Goal: Task Accomplishment & Management: Complete application form

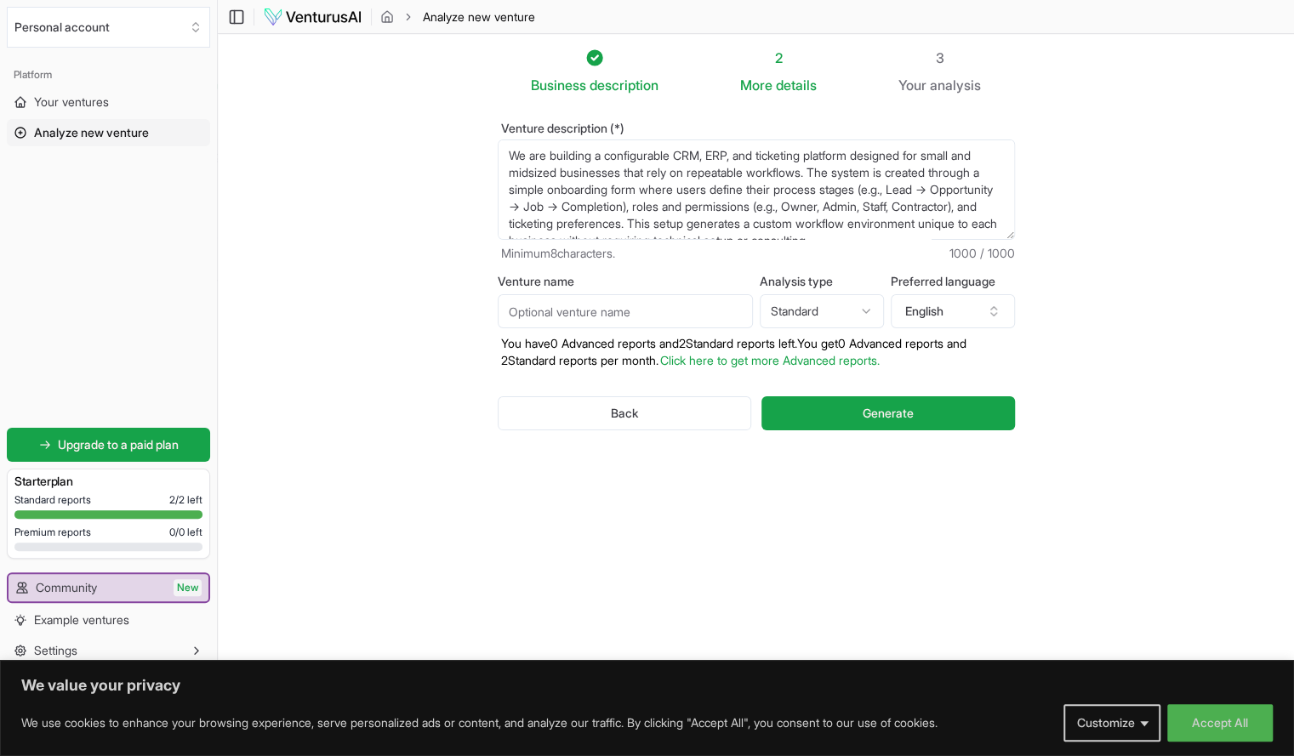
scroll to position [179, 0]
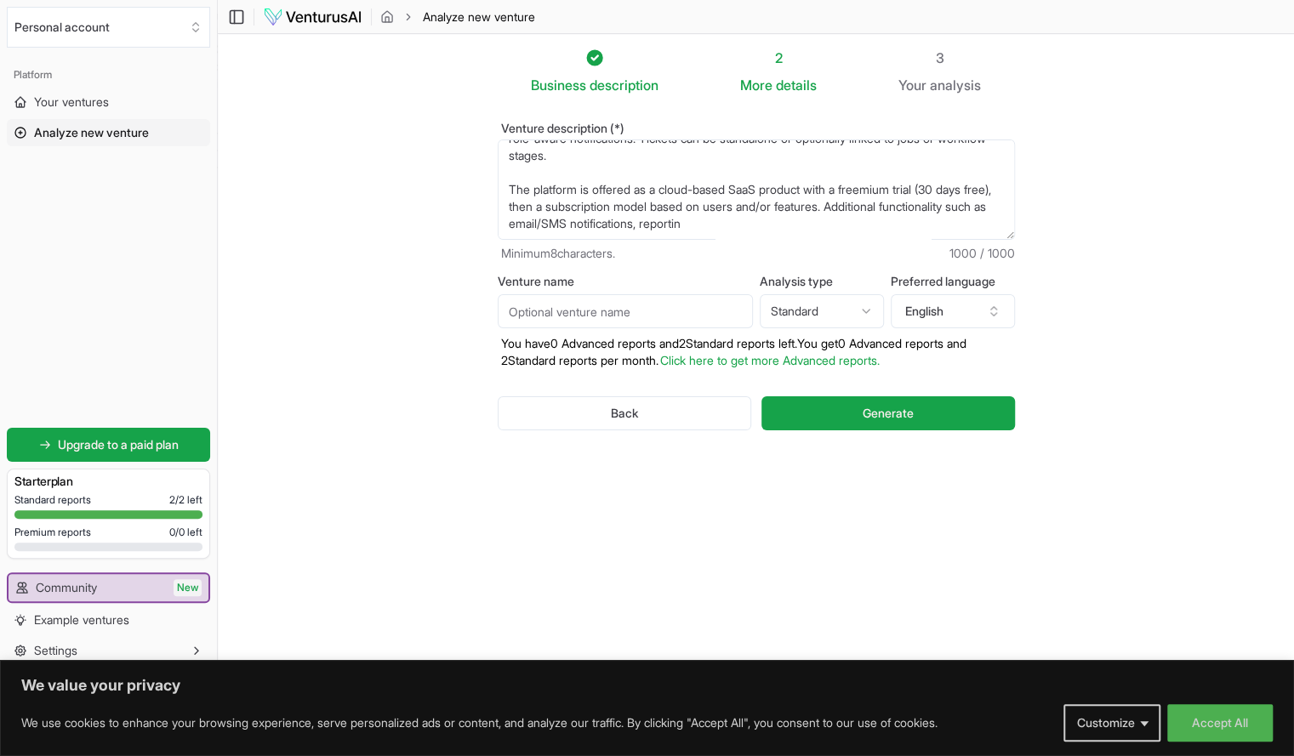
type textarea "We are building a configurable CRM, ERP, and ticketing platform designed for sm…"
click at [592, 309] on input "Venture name" at bounding box center [625, 311] width 255 height 34
click at [679, 263] on form "Venture description (*) Minimum 8 characters. 1000 / 1000 Venture name Analysis…" at bounding box center [756, 290] width 517 height 335
click at [798, 305] on html "We value your privacy We use cookies to enhance your browsing experience, serve…" at bounding box center [647, 378] width 1294 height 756
click at [928, 328] on button "English" at bounding box center [953, 311] width 124 height 34
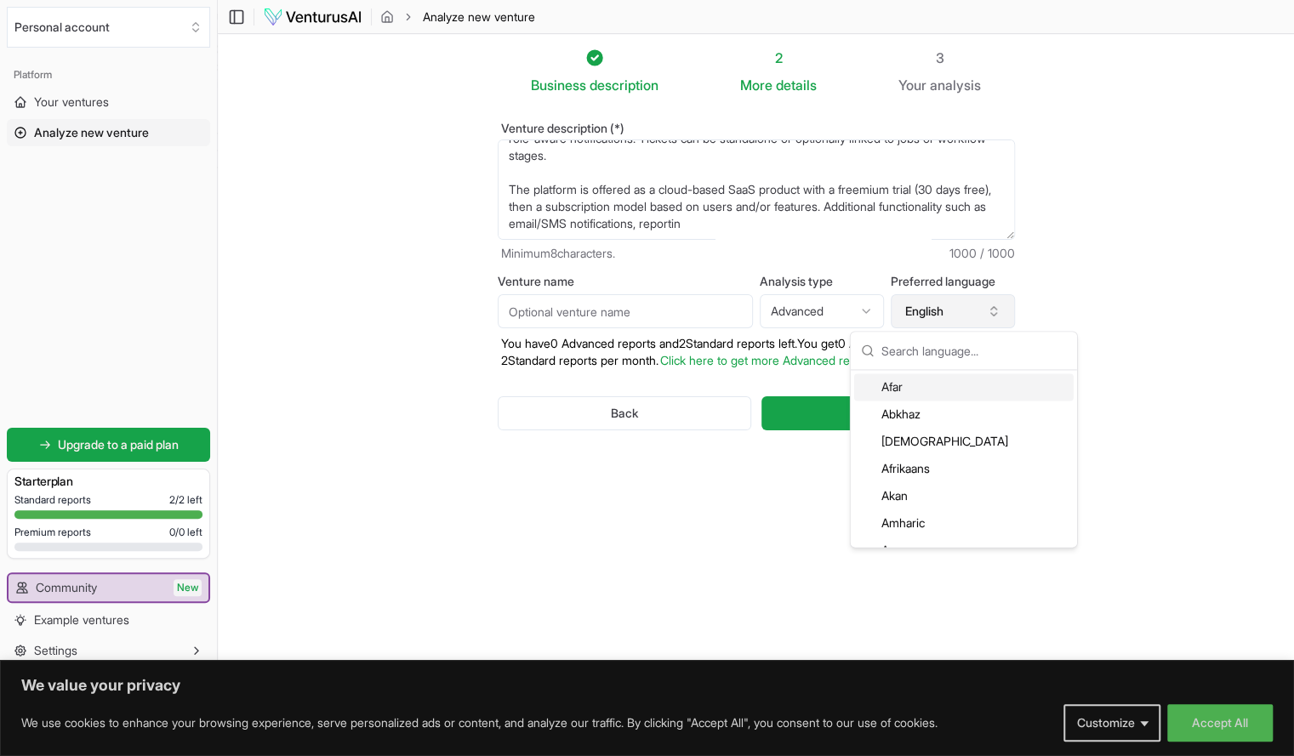
click at [927, 321] on button "English" at bounding box center [953, 311] width 124 height 34
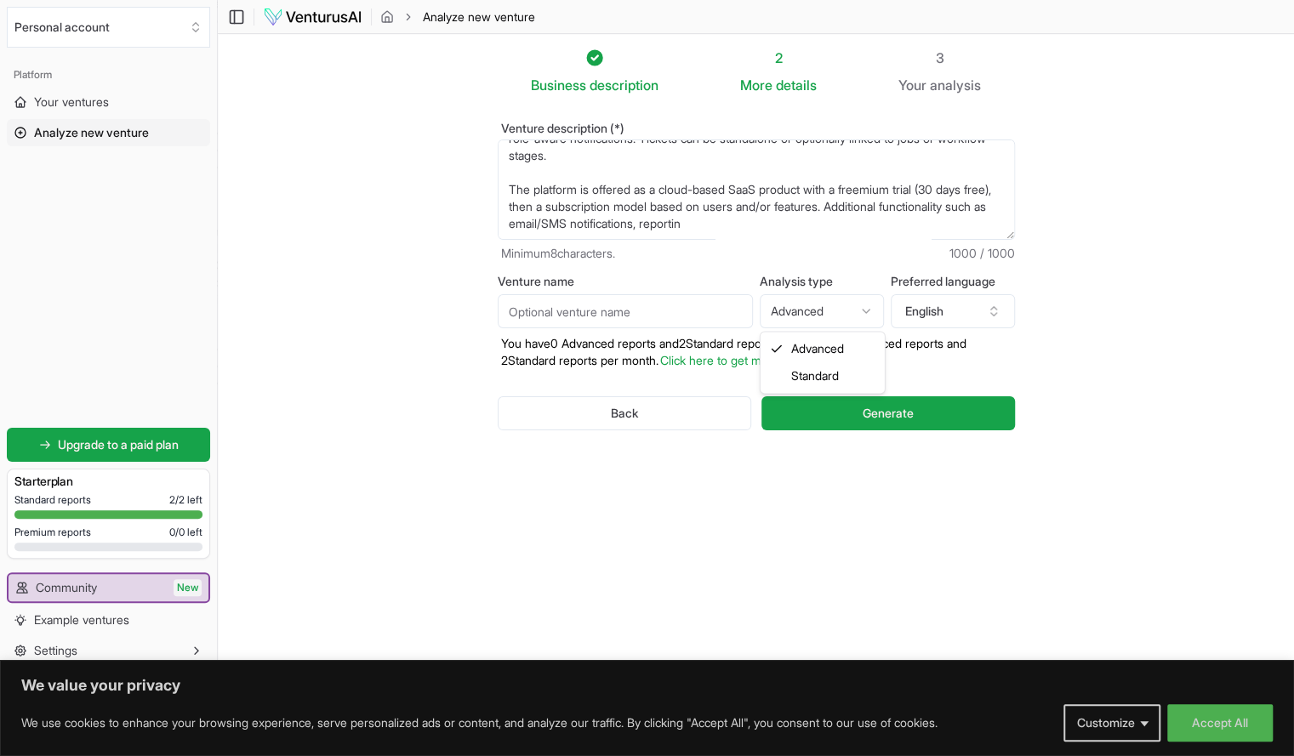
click at [806, 311] on html "We value your privacy We use cookies to enhance your browsing experience, serve…" at bounding box center [647, 378] width 1294 height 756
select select "standard"
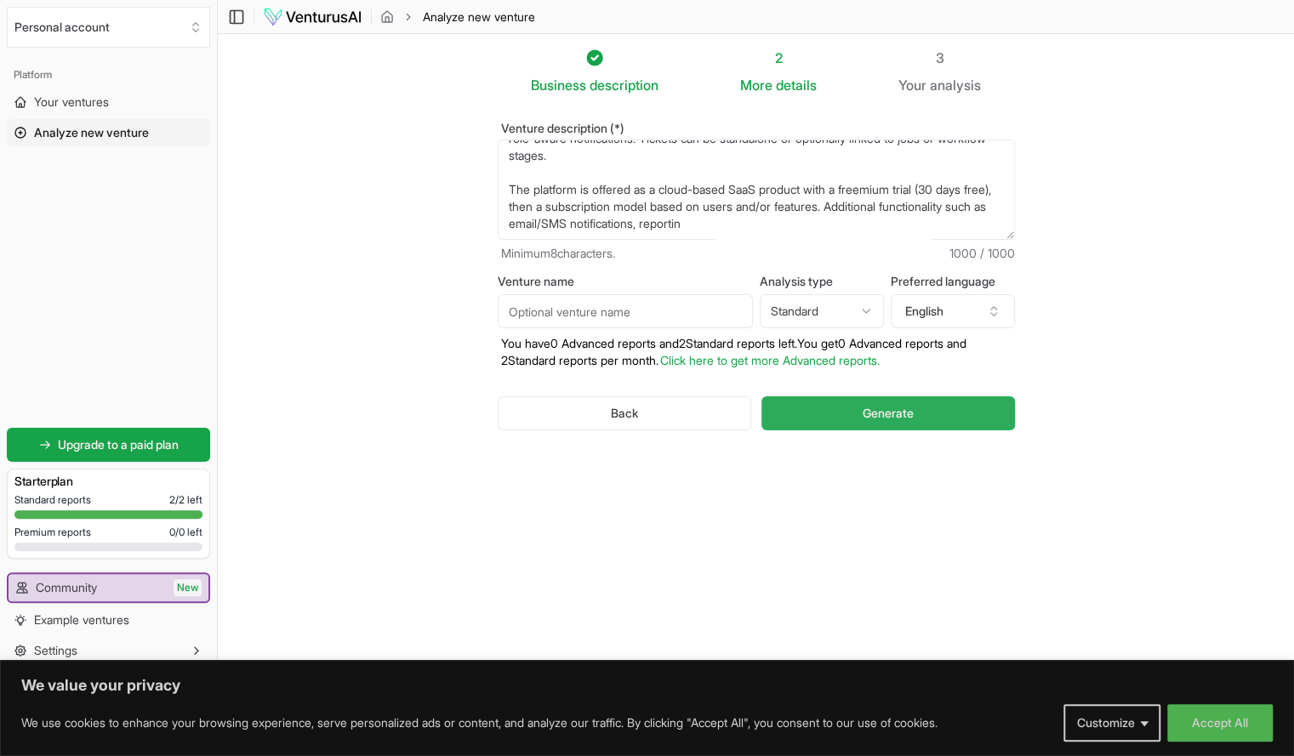
click at [825, 412] on button "Generate" at bounding box center [888, 414] width 253 height 34
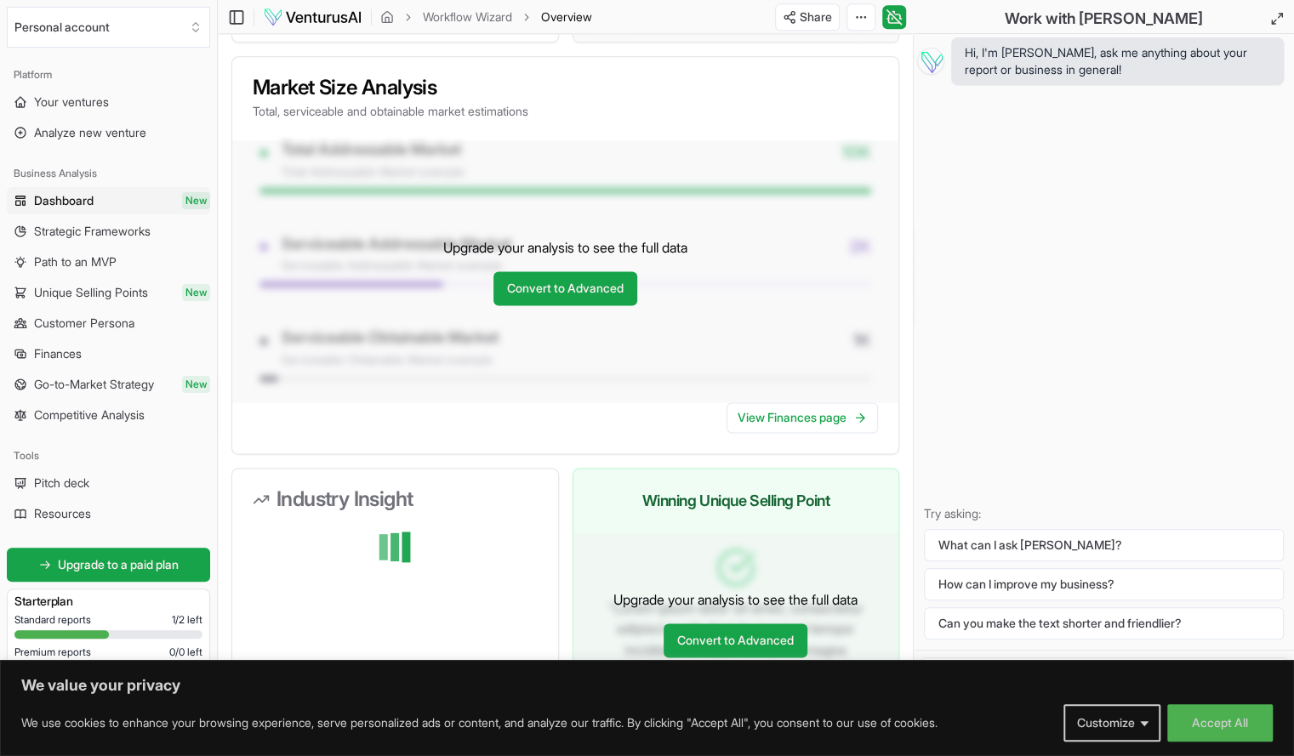
scroll to position [1293, 0]
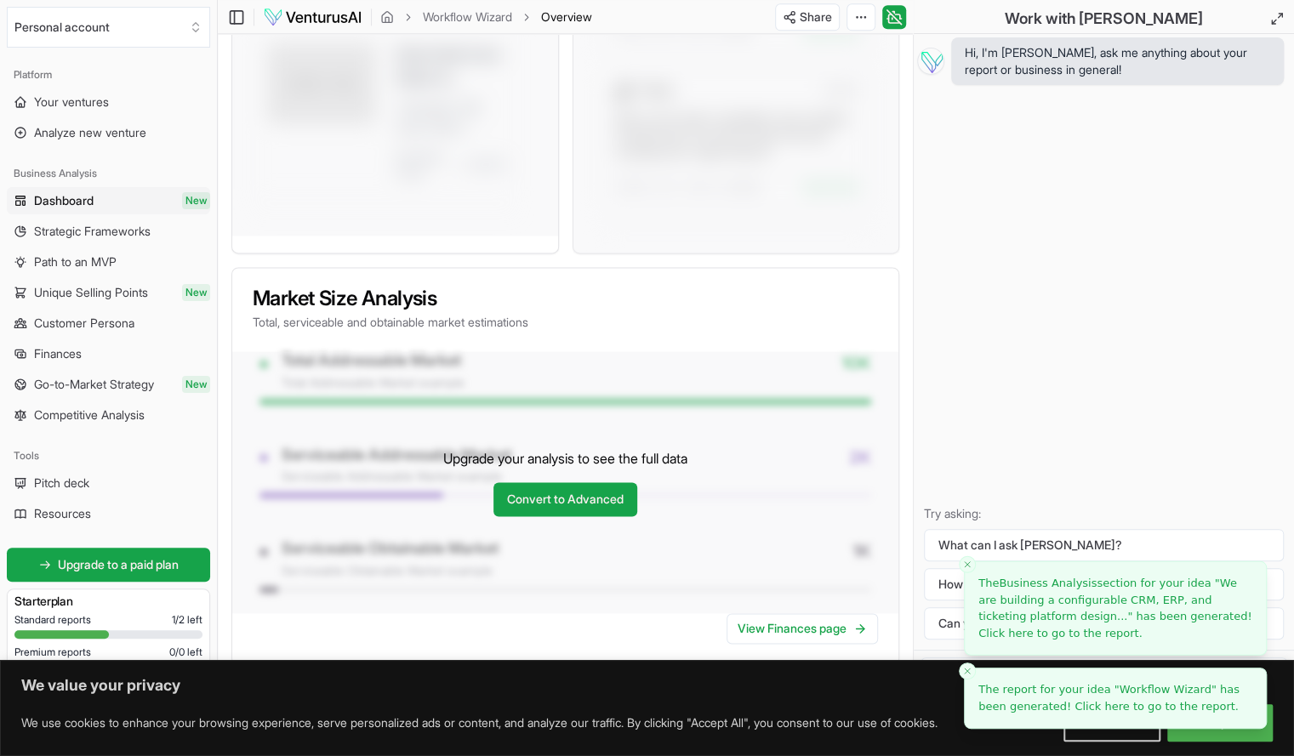
click at [1019, 632] on span "The Business Analysis section for your idea " We are building a configurable CR…" at bounding box center [1115, 608] width 273 height 63
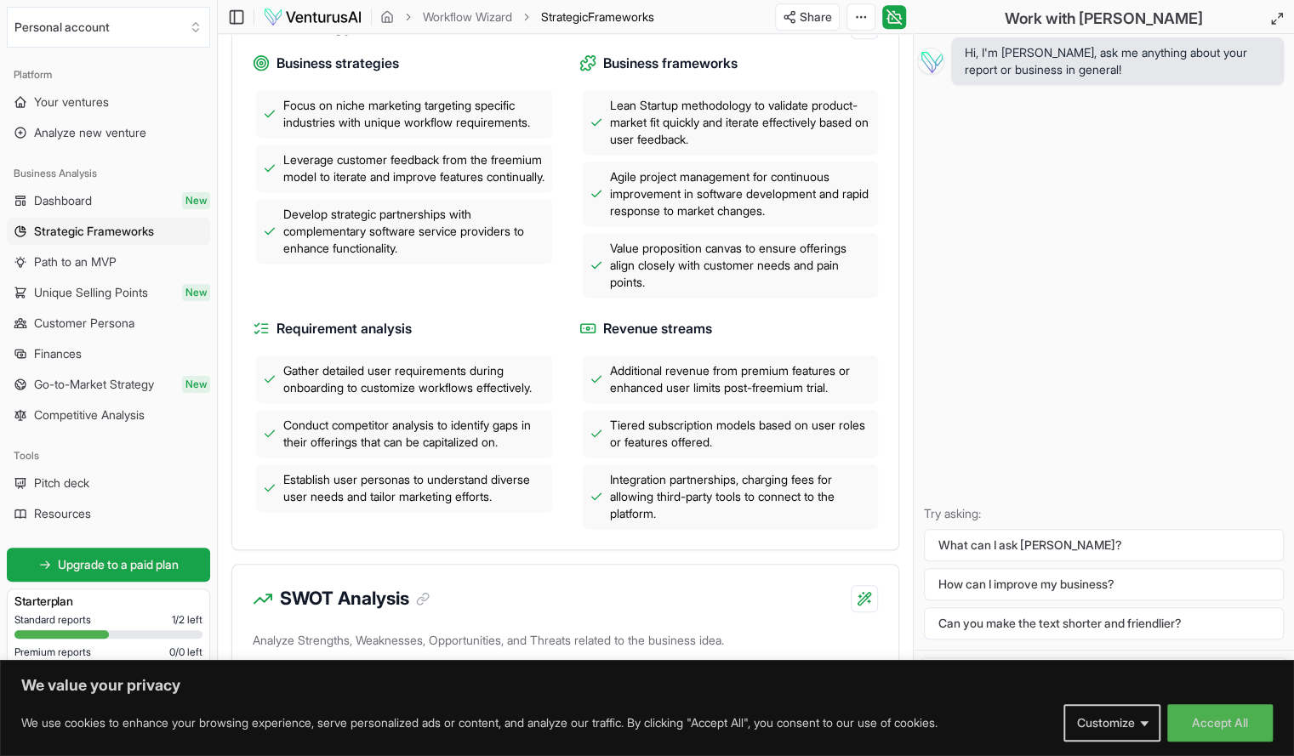
scroll to position [704, 0]
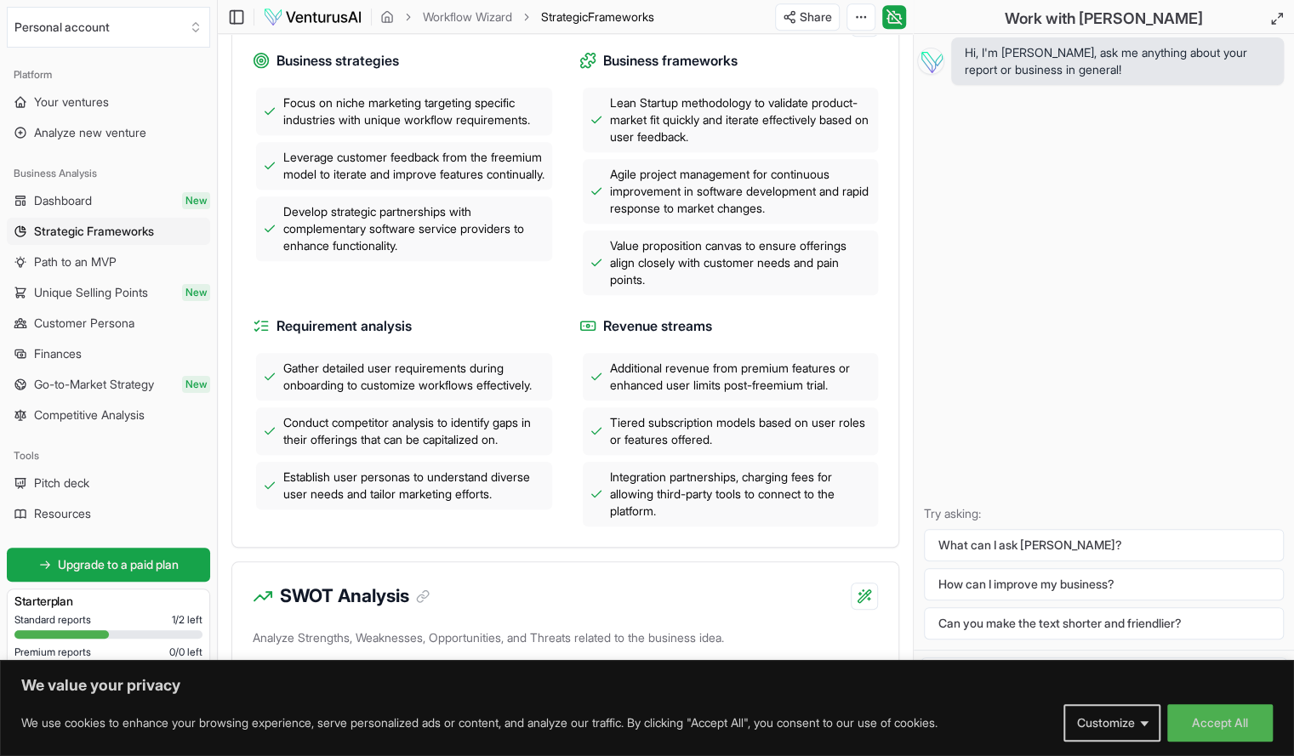
click at [366, 391] on span "Gather detailed user requirements during onboarding to customize workflows effe…" at bounding box center [414, 377] width 262 height 34
drag, startPoint x: 357, startPoint y: 395, endPoint x: 341, endPoint y: 377, distance: 24.1
click at [341, 377] on span "Gather detailed user requirements during onboarding to customize workflows effe…" at bounding box center [414, 377] width 262 height 34
click at [390, 448] on span "Conduct competitor analysis to identify gaps in their offerings that can be cap…" at bounding box center [414, 431] width 262 height 34
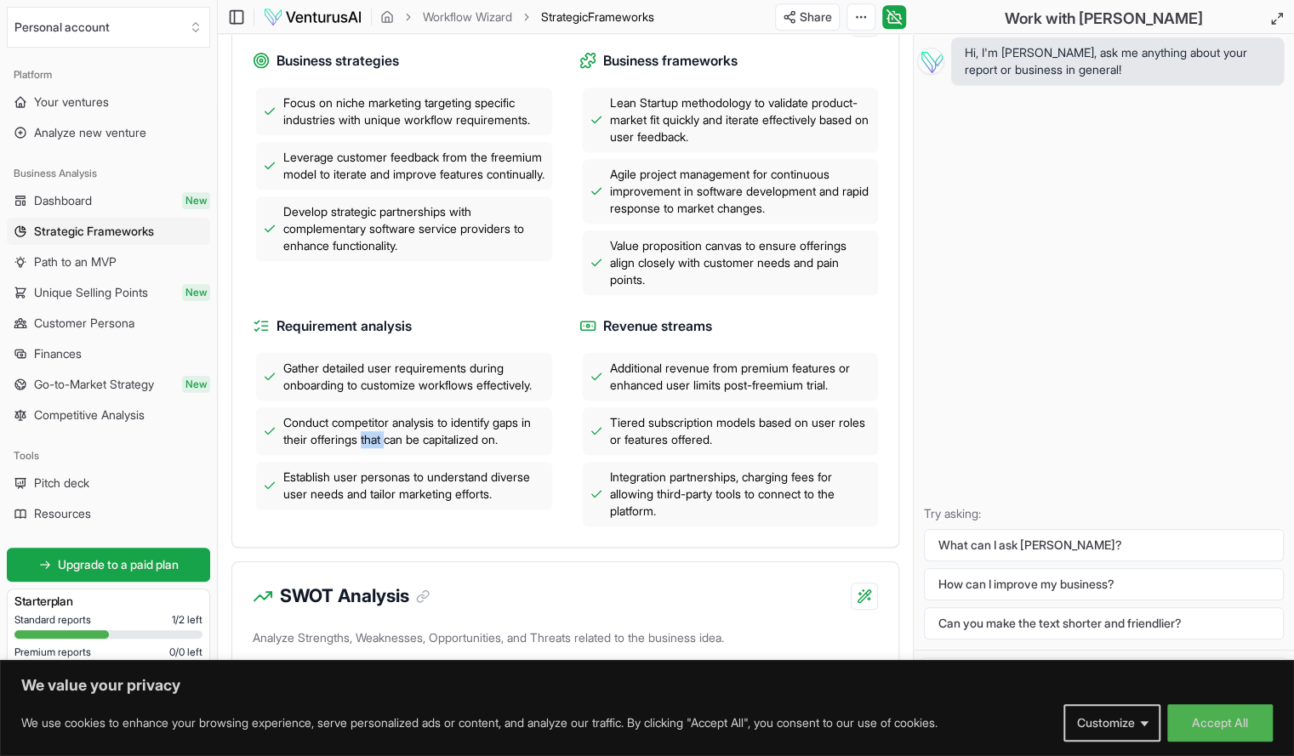
click at [390, 448] on span "Conduct competitor analysis to identify gaps in their offerings that can be cap…" at bounding box center [414, 431] width 262 height 34
click at [359, 435] on span "Conduct competitor analysis to identify gaps in their offerings that can be cap…" at bounding box center [414, 431] width 262 height 34
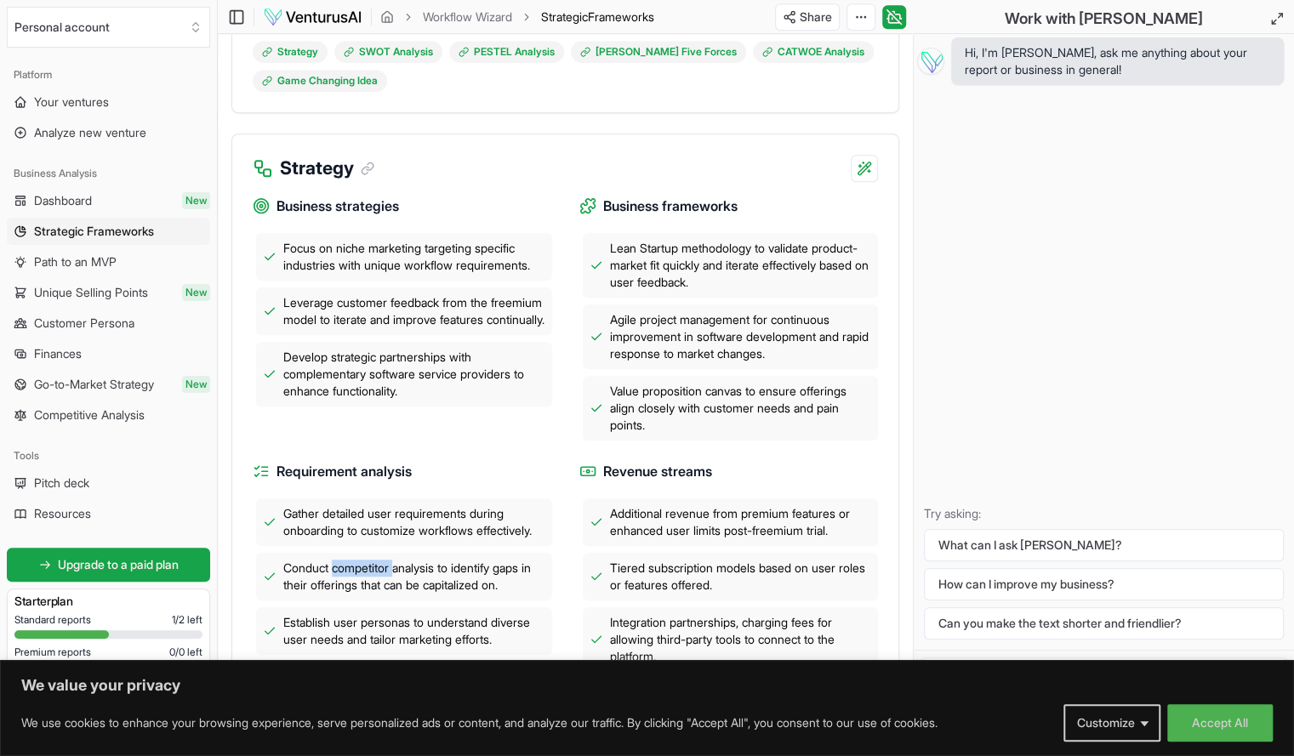
scroll to position [556, 0]
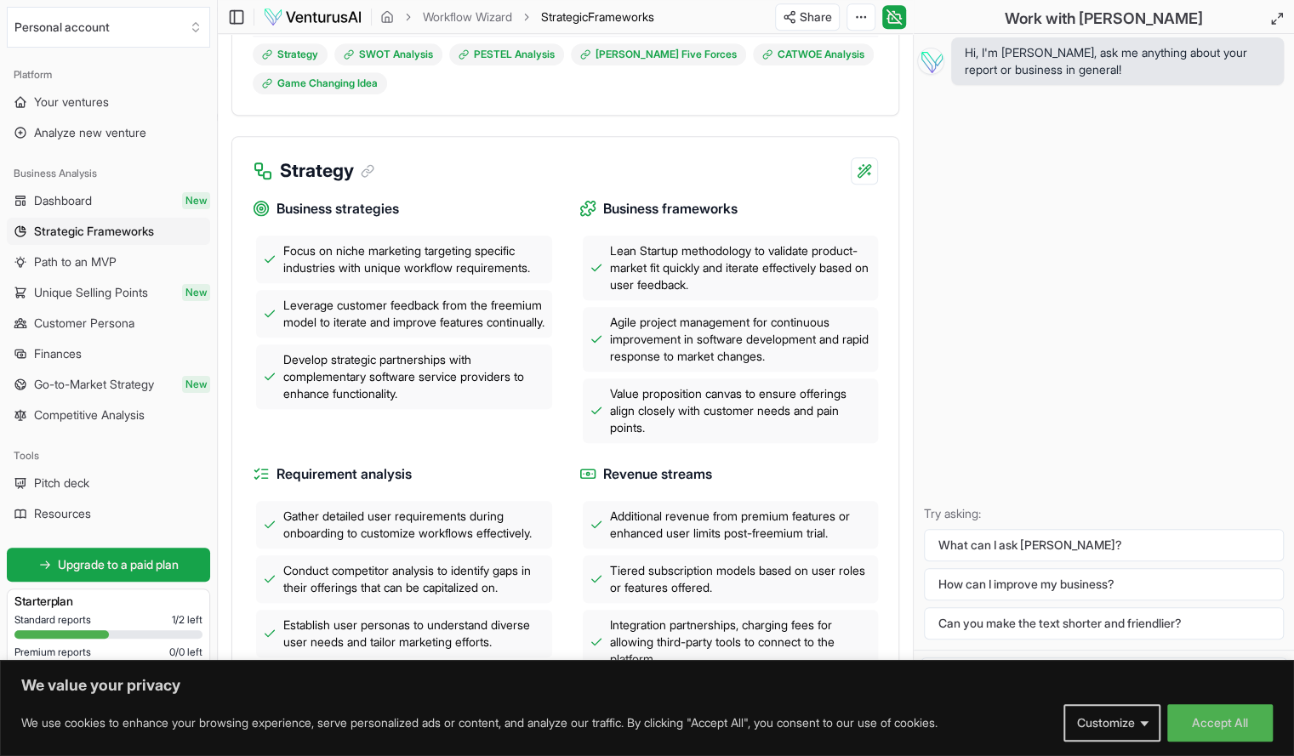
click at [773, 244] on span "Lean Startup methodology to validate product-market fit quickly and iterate eff…" at bounding box center [741, 268] width 262 height 51
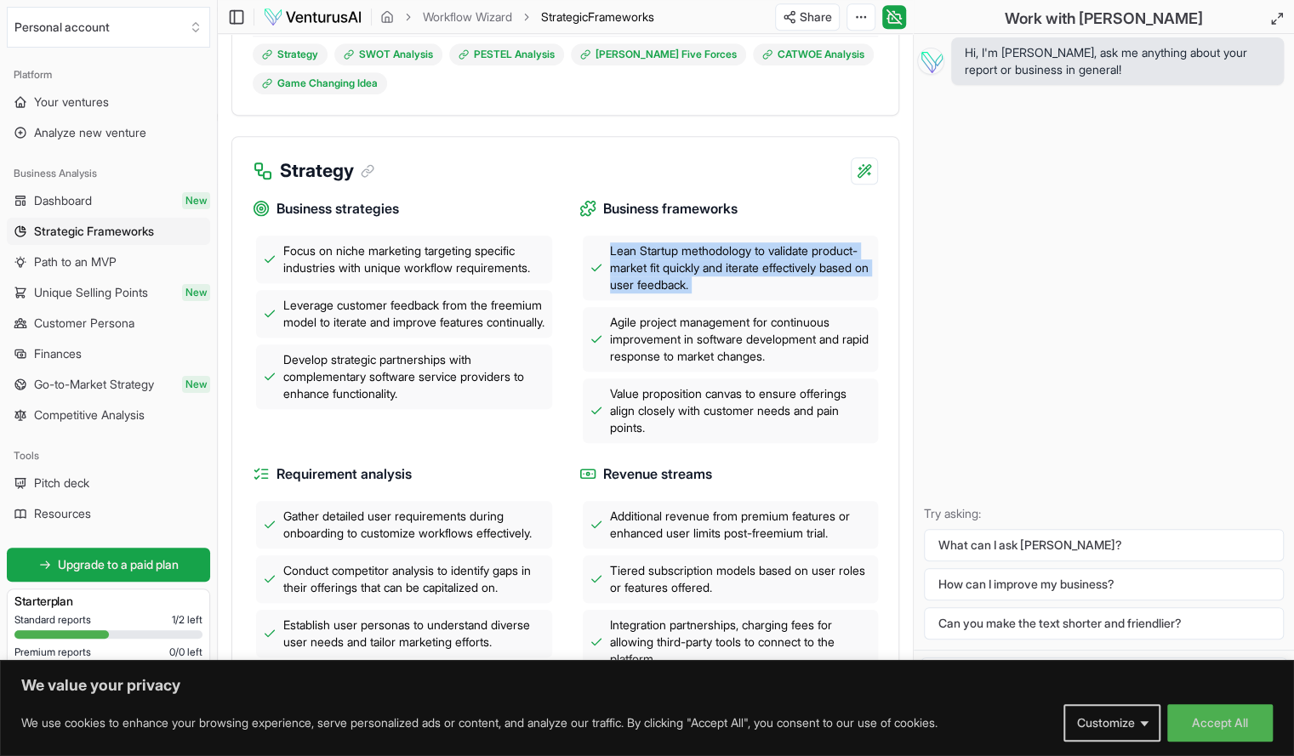
click at [773, 244] on span "Lean Startup methodology to validate product-market fit quickly and iterate eff…" at bounding box center [741, 268] width 262 height 51
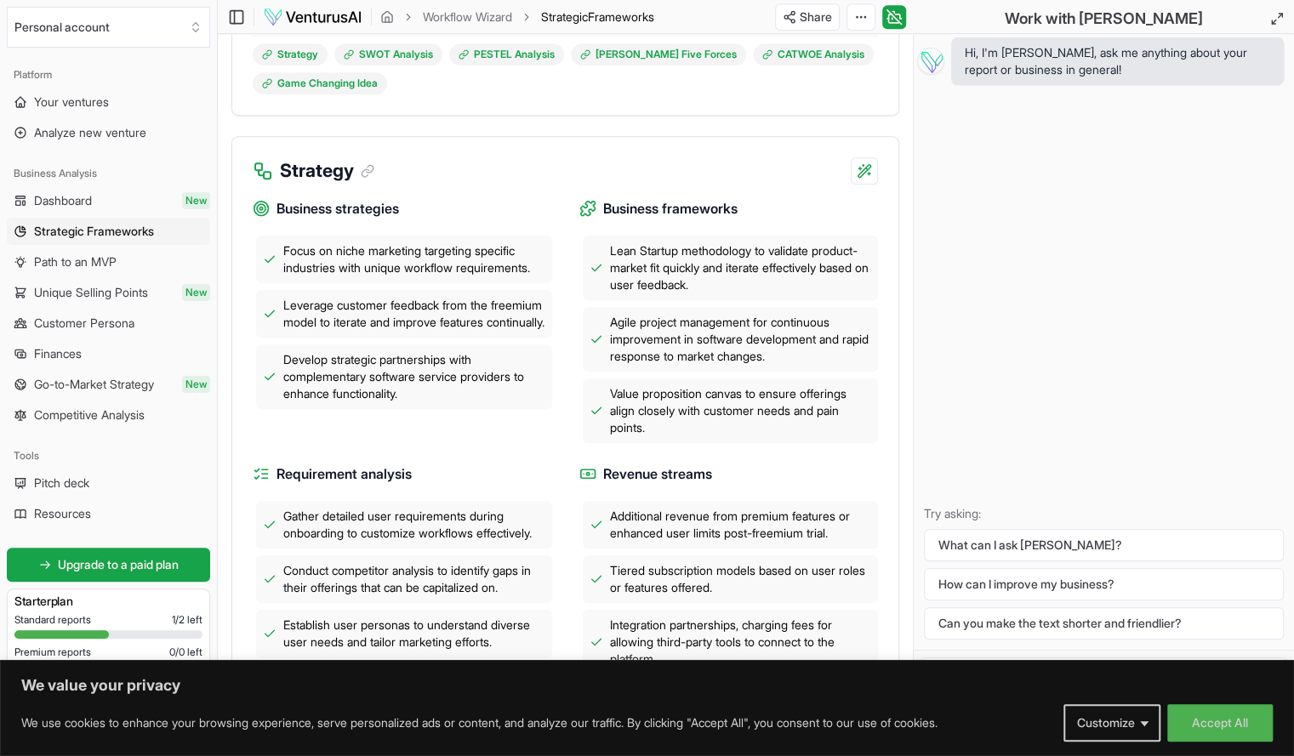
click at [759, 309] on div "Agile project management for continuous improvement in software development and…" at bounding box center [731, 339] width 296 height 65
click at [733, 333] on span "Agile project management for continuous improvement in software development and…" at bounding box center [741, 339] width 262 height 51
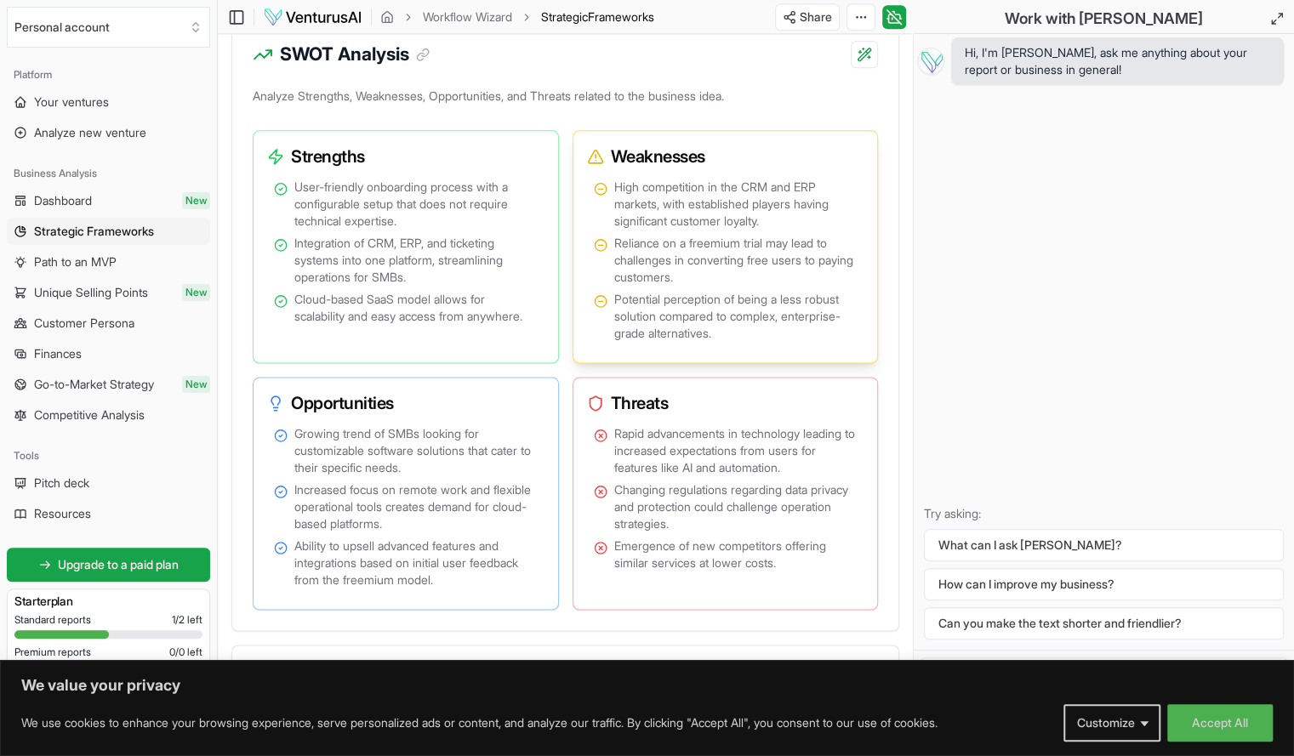
scroll to position [1250, 0]
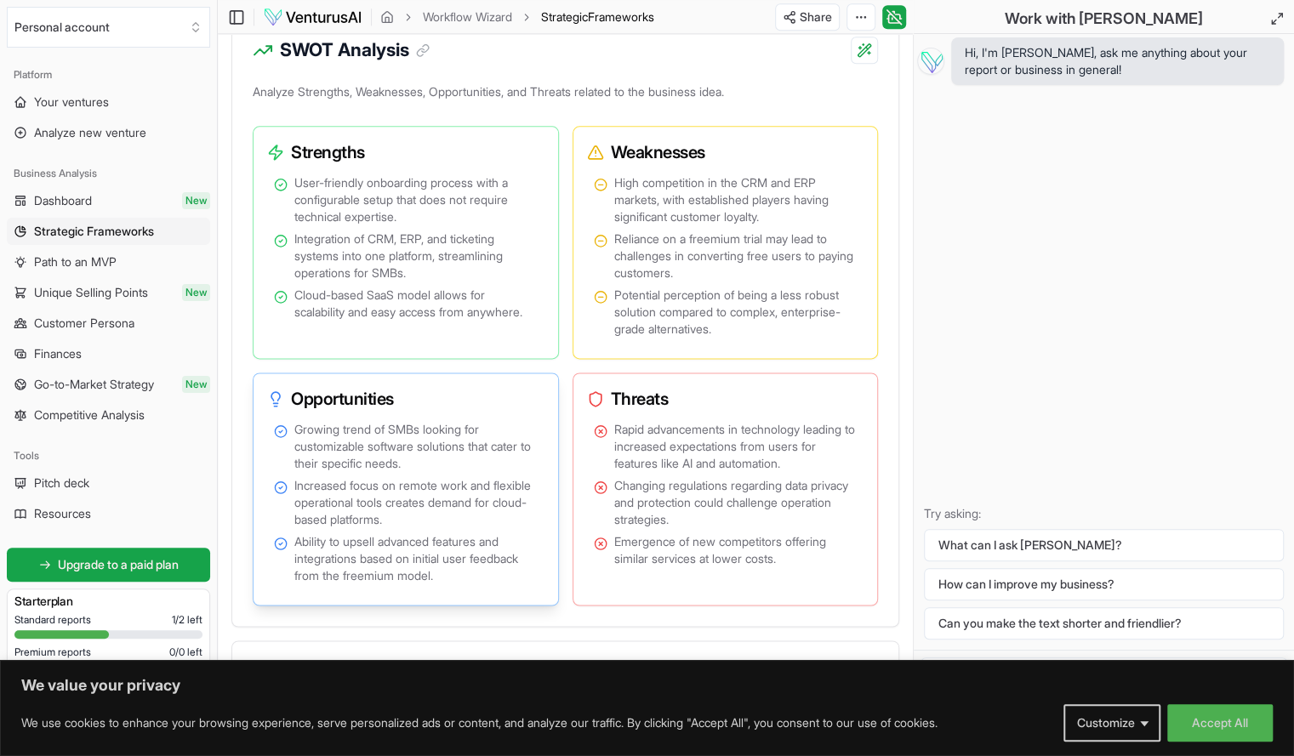
click at [406, 423] on span "Growing trend of SMBs looking for customizable software solutions that cater to…" at bounding box center [415, 446] width 243 height 51
copy span "SMBs"
click at [435, 525] on ul "Growing trend of SMBs looking for customizable software solutions that cater to…" at bounding box center [406, 502] width 264 height 163
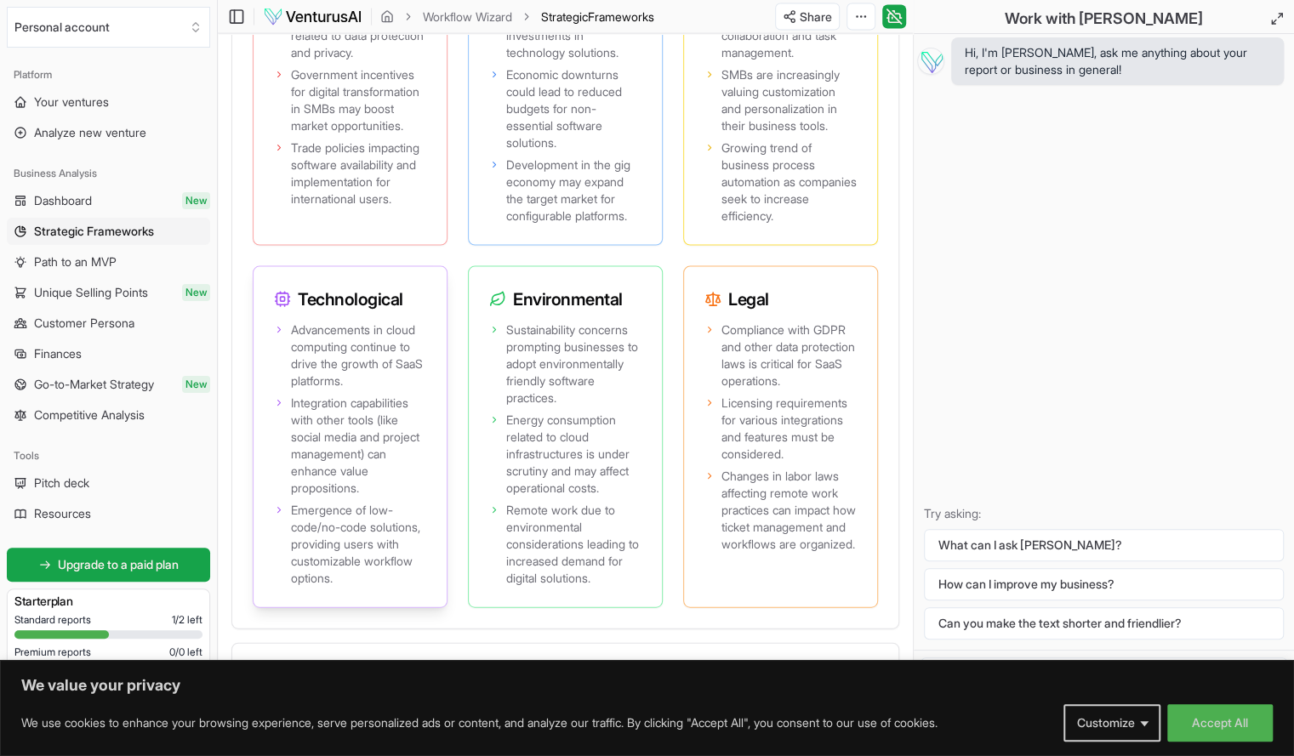
scroll to position [2082, 0]
click at [279, 408] on icon at bounding box center [279, 402] width 10 height 10
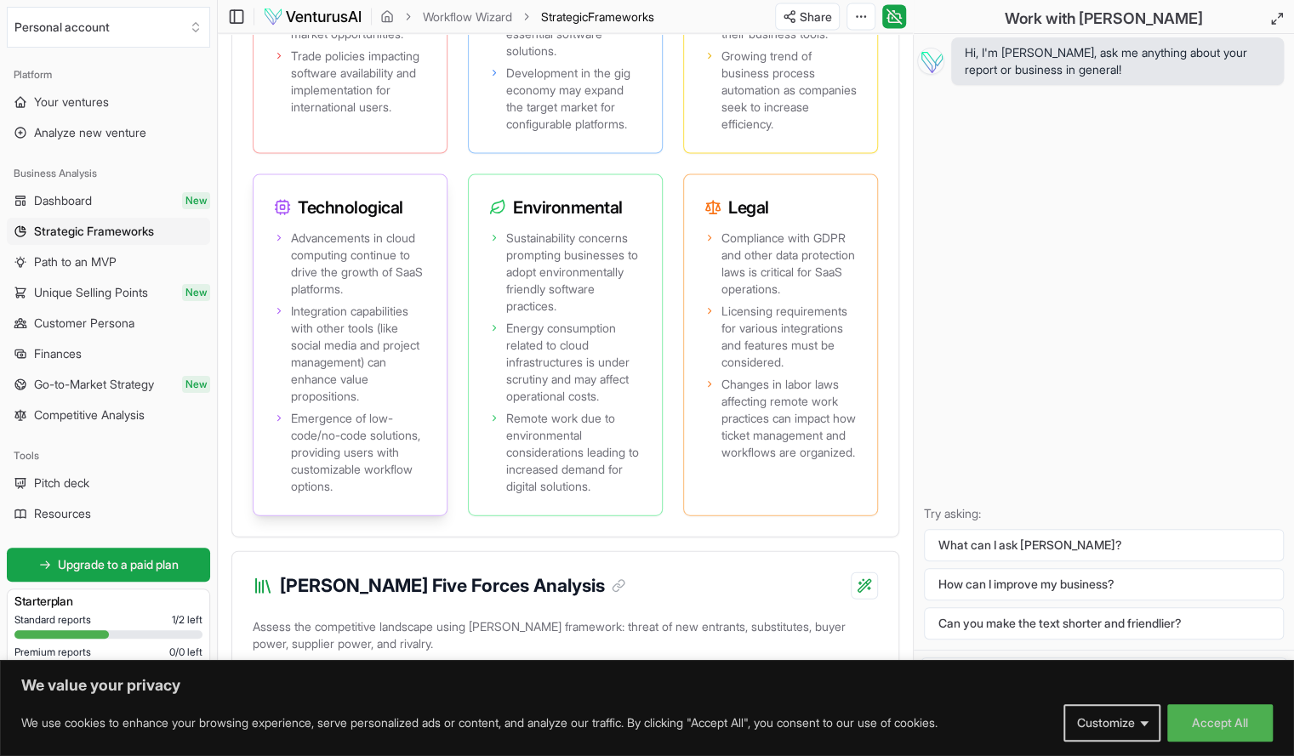
scroll to position [2175, 0]
click at [345, 465] on span "Emergence of low-code/no-code solutions, providing users with customizable work…" at bounding box center [358, 450] width 135 height 85
click at [354, 481] on span "Emergence of low-code/no-code solutions, providing users with customizable work…" at bounding box center [358, 450] width 135 height 85
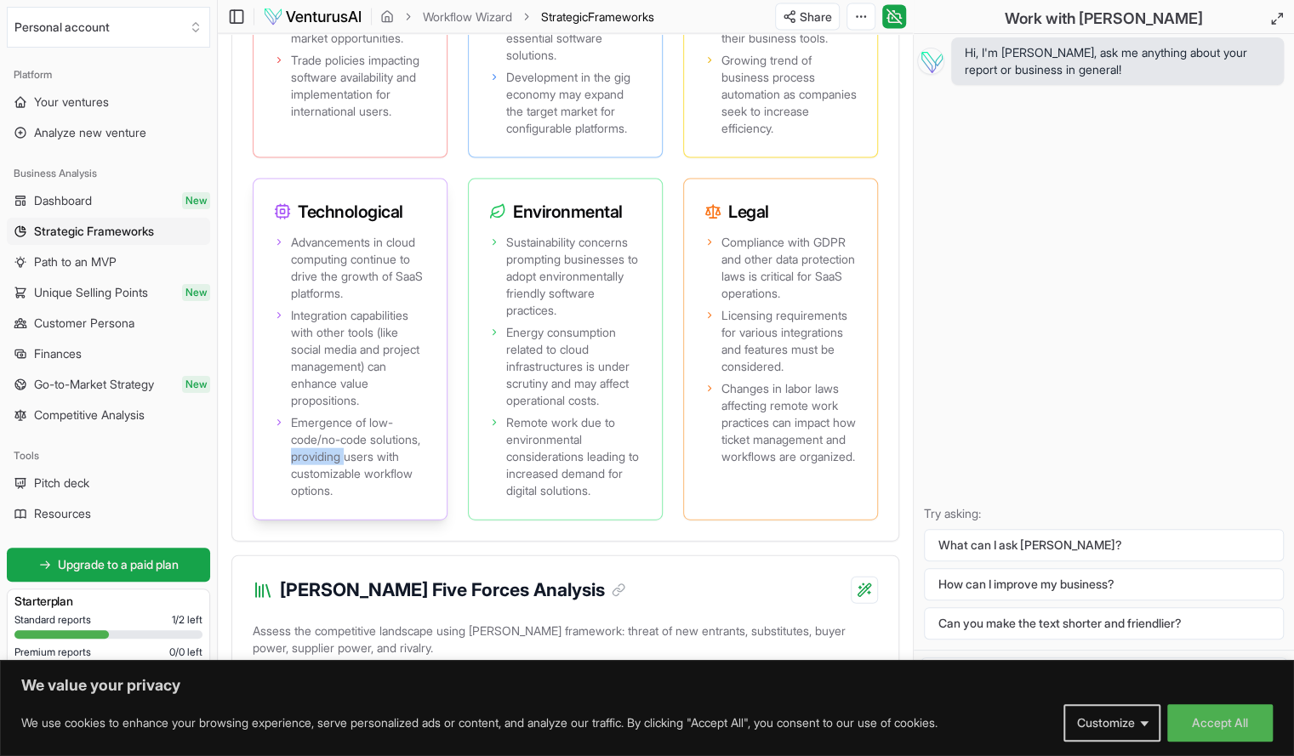
scroll to position [2166, 0]
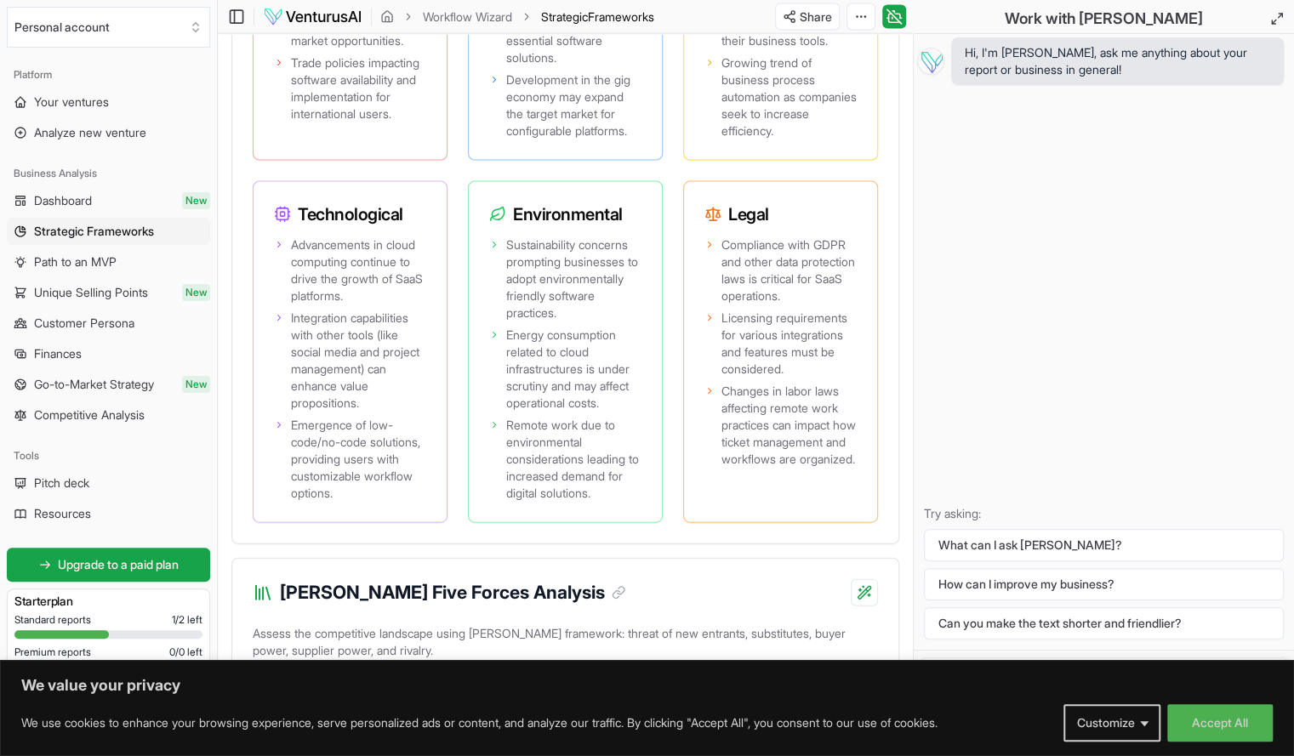
click at [461, 426] on div "Political Regulatory changes affecting SaaS businesses, particularly related to…" at bounding box center [565, 180] width 625 height 688
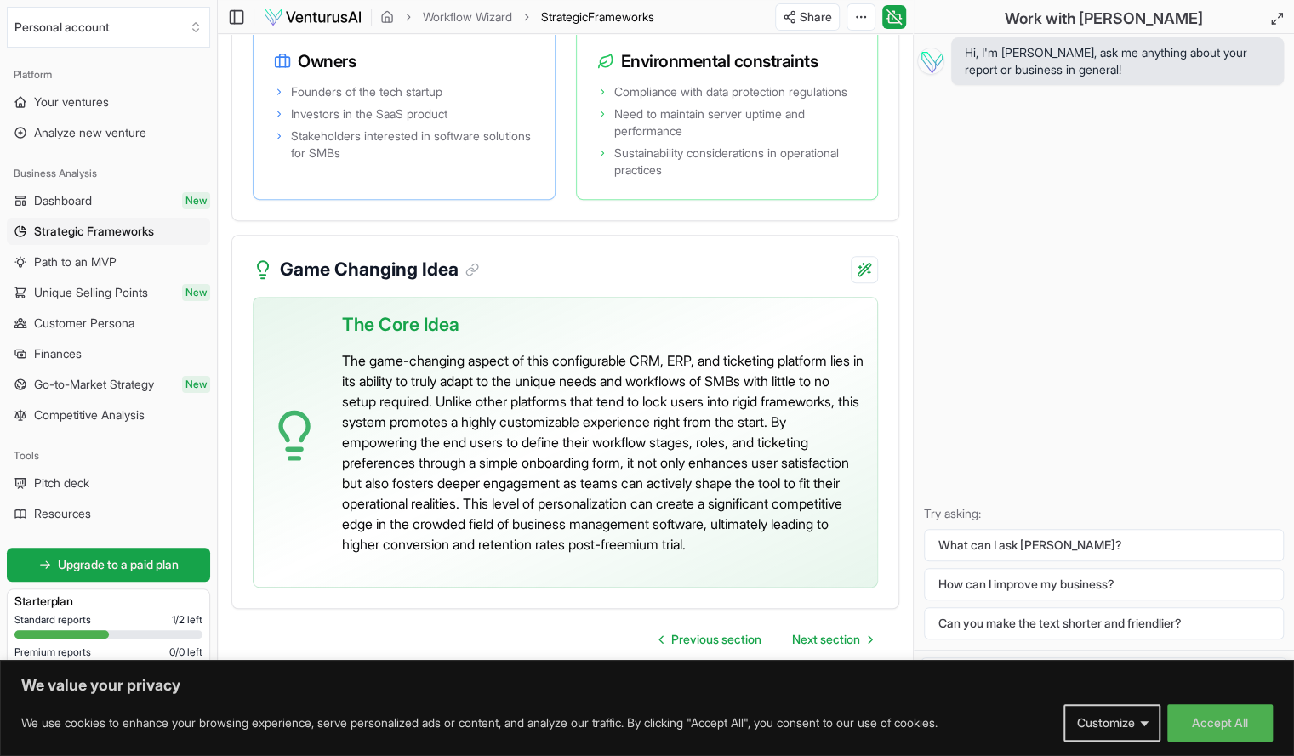
scroll to position [4402, 0]
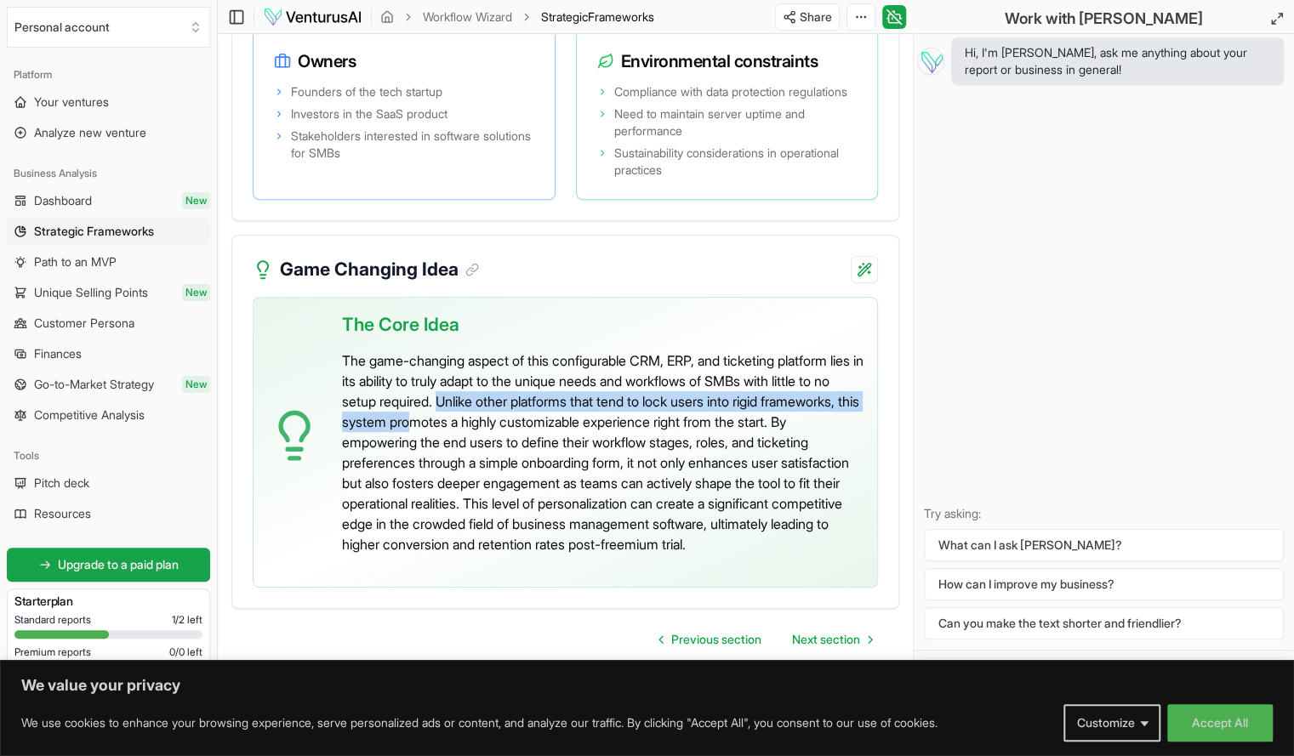
drag, startPoint x: 507, startPoint y: 383, endPoint x: 522, endPoint y: 408, distance: 29.8
click at [522, 408] on p "The game-changing aspect of this configurable CRM, ERP, and ticketing platform …" at bounding box center [603, 453] width 522 height 204
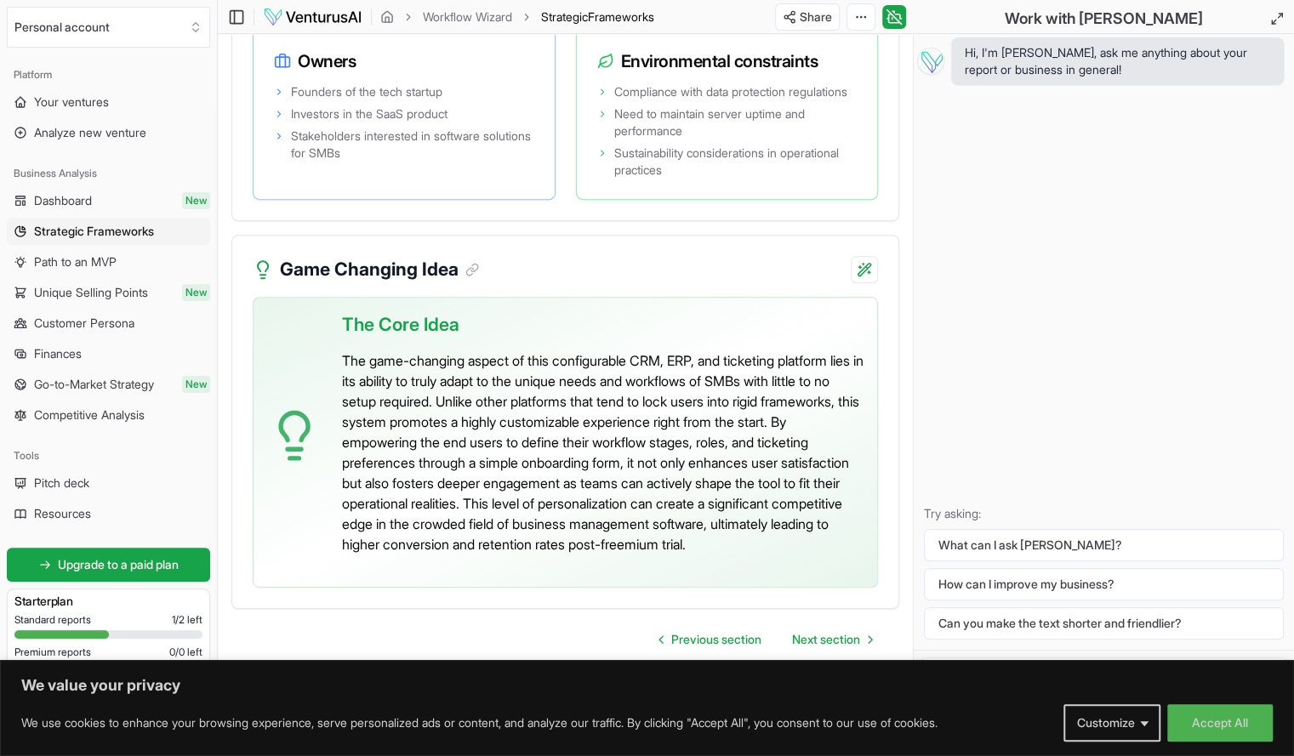
click at [518, 402] on p "The game-changing aspect of this configurable CRM, ERP, and ticketing platform …" at bounding box center [603, 453] width 522 height 204
click at [454, 420] on p "The game-changing aspect of this configurable CRM, ERP, and ticketing platform …" at bounding box center [603, 453] width 522 height 204
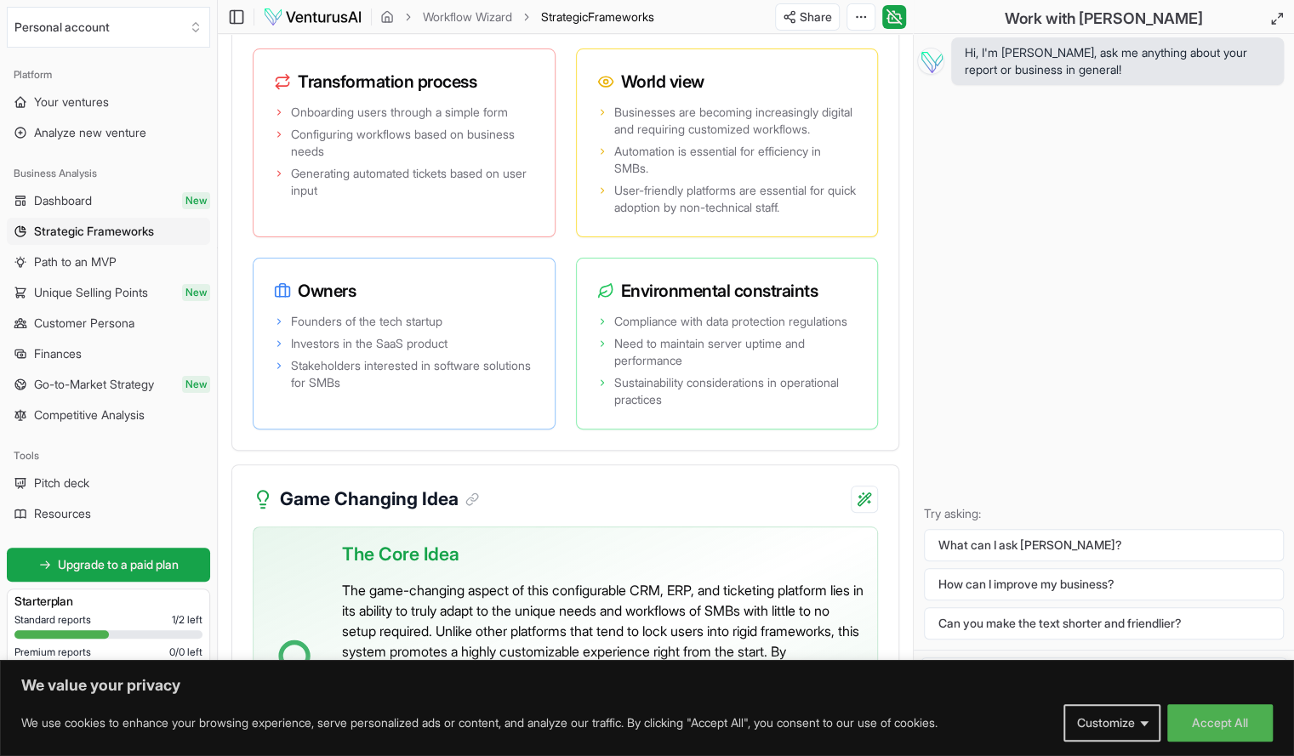
scroll to position [4014, 0]
click at [614, 309] on div "Environmental constraints" at bounding box center [727, 283] width 301 height 51
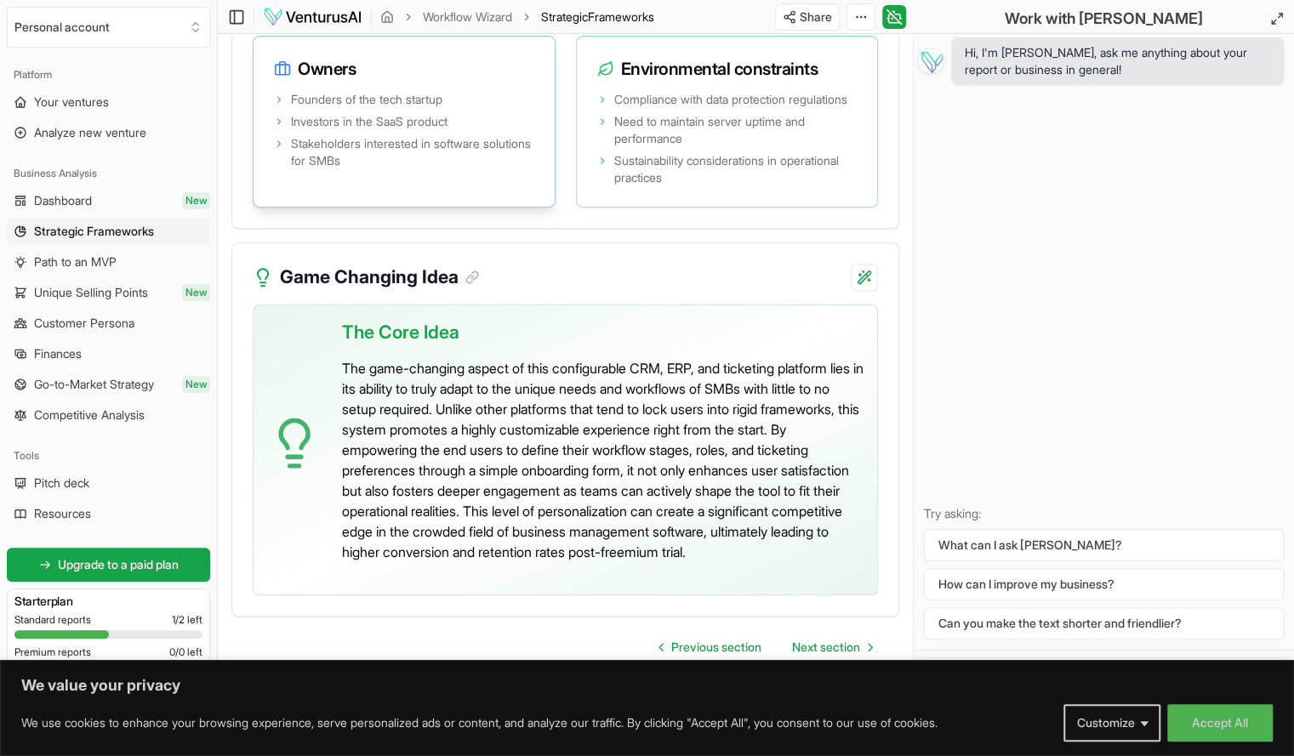
scroll to position [4402, 0]
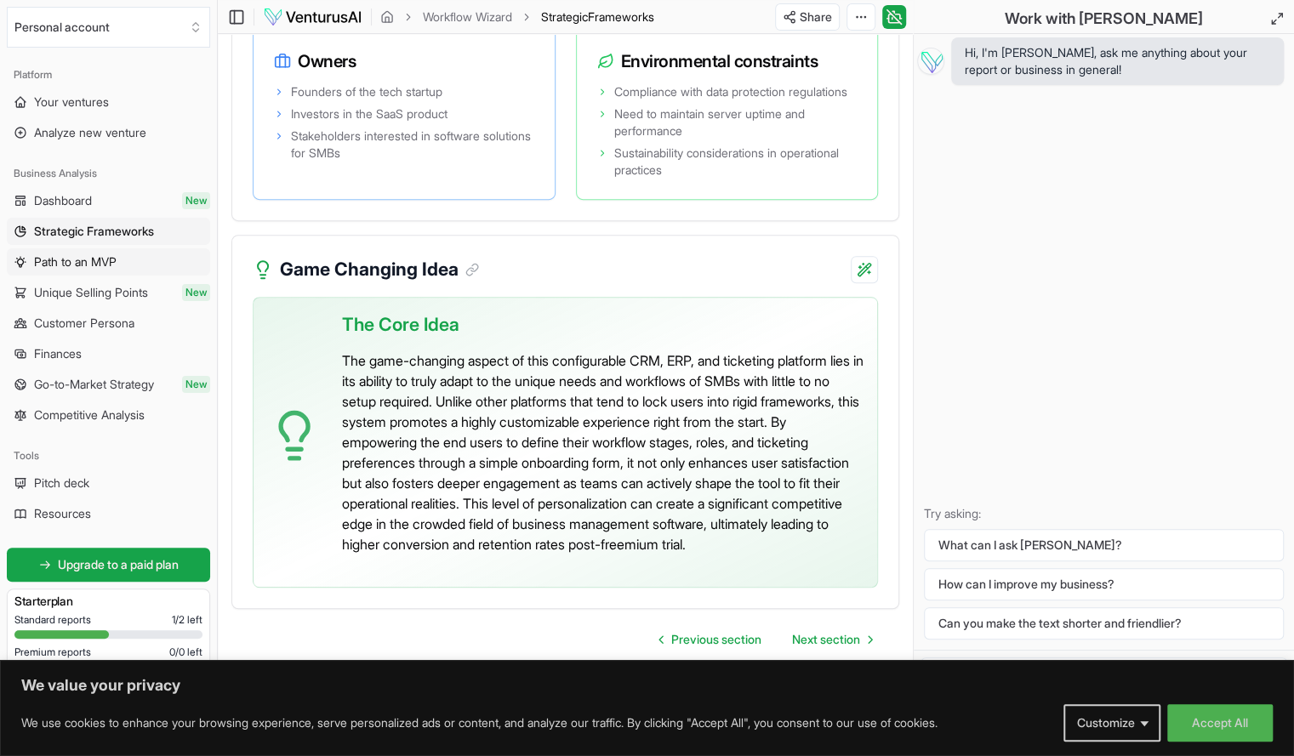
click at [134, 260] on link "Path to an MVP" at bounding box center [108, 261] width 203 height 27
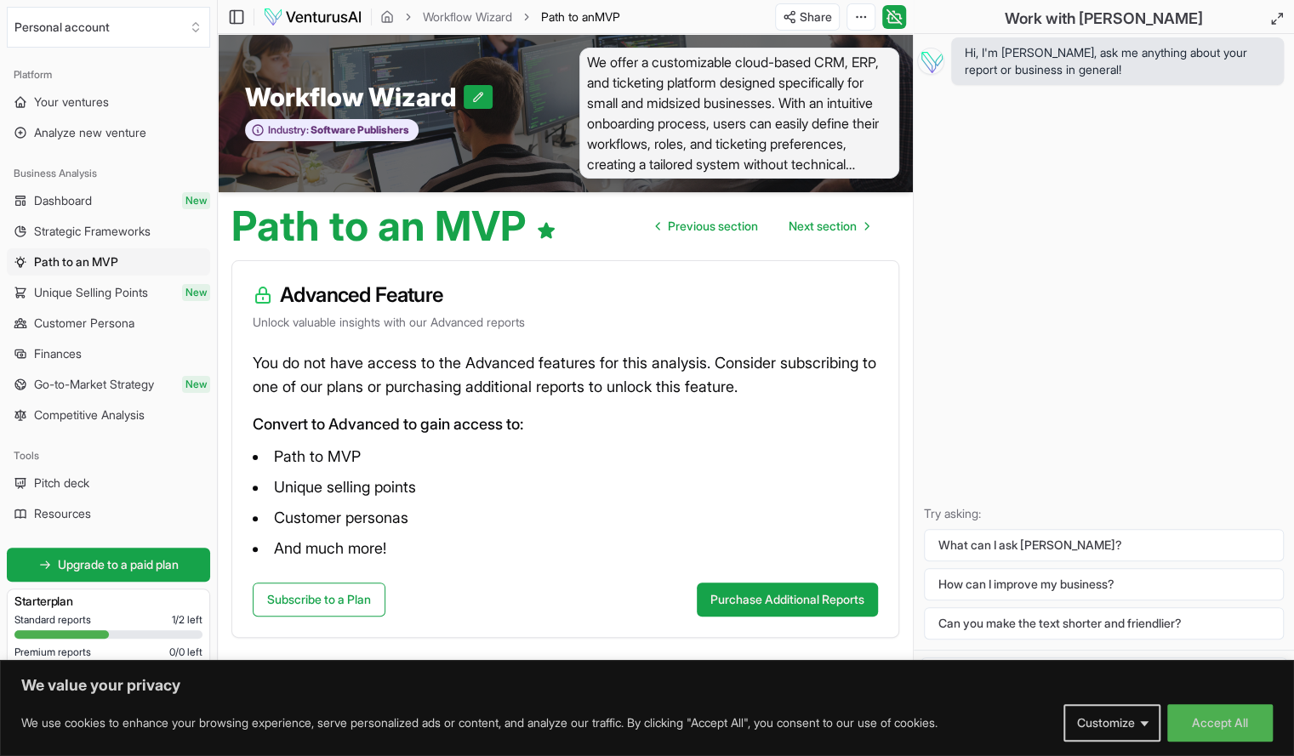
scroll to position [1, 0]
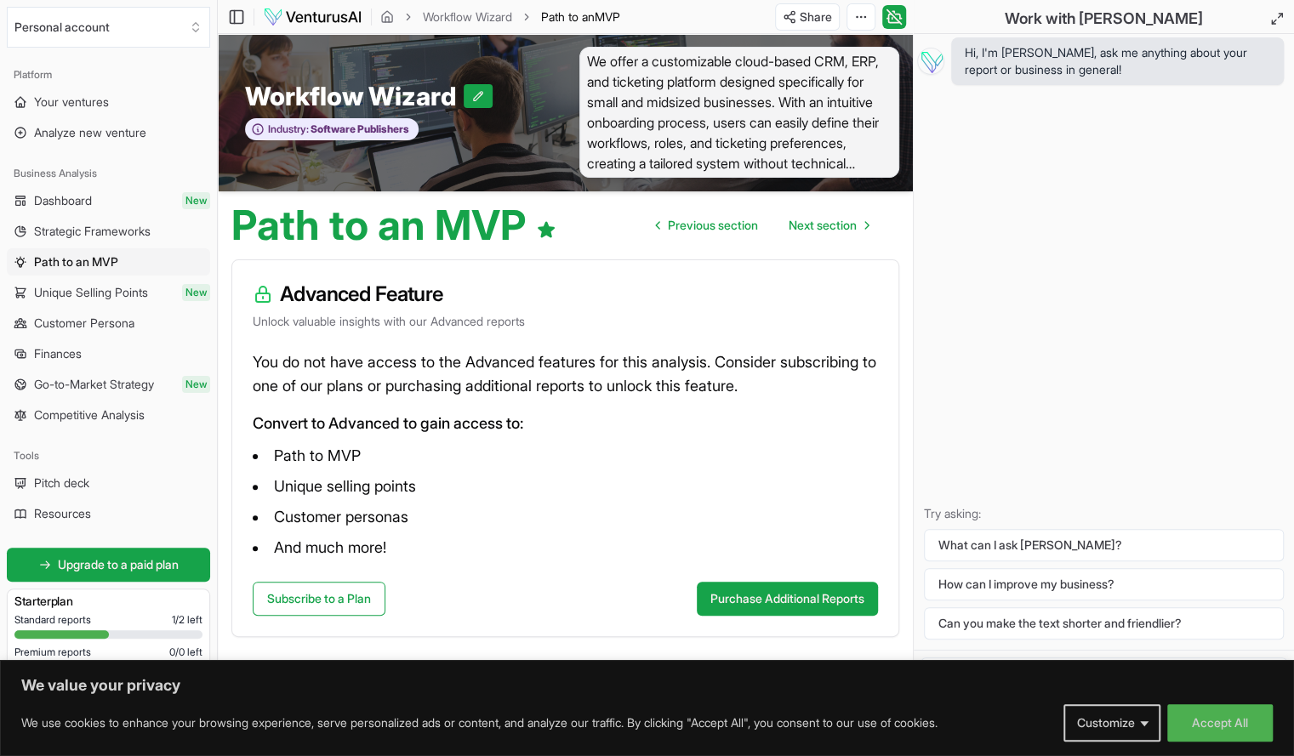
click at [145, 229] on span "Strategic Frameworks" at bounding box center [92, 231] width 117 height 17
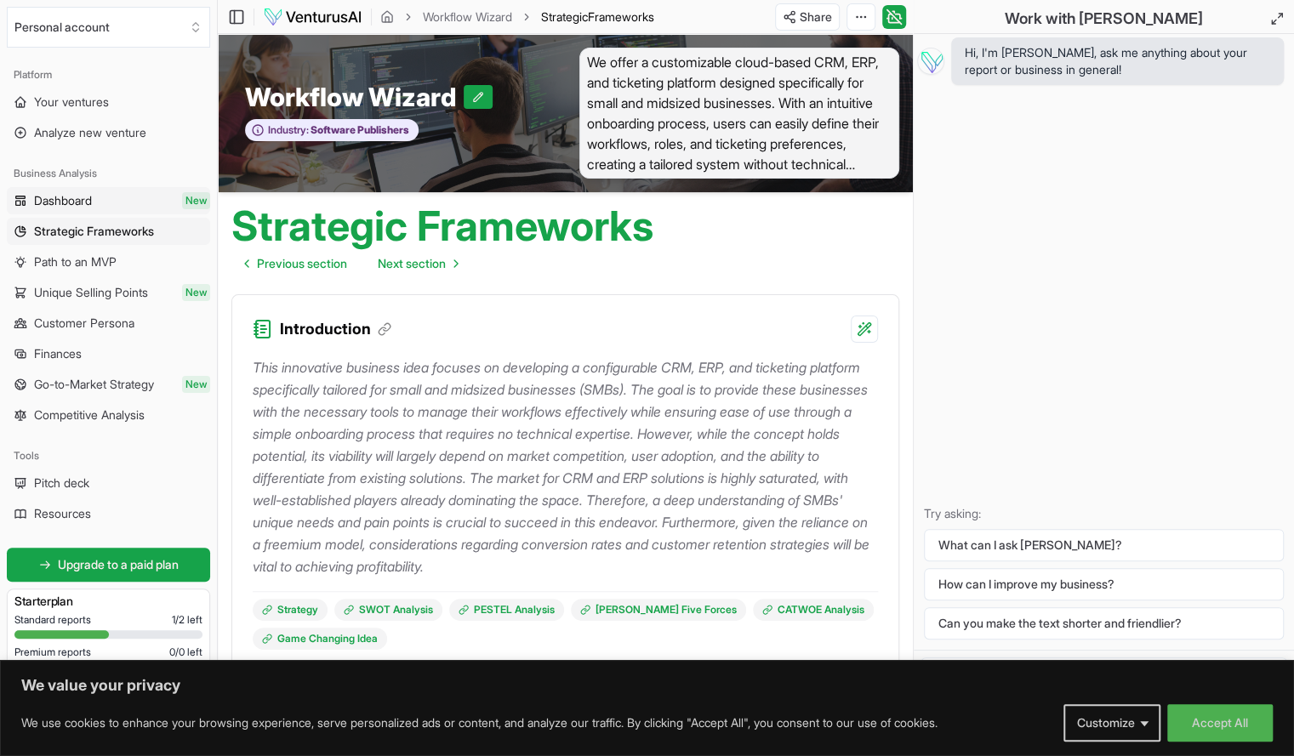
click at [121, 203] on link "Dashboard New" at bounding box center [108, 200] width 203 height 27
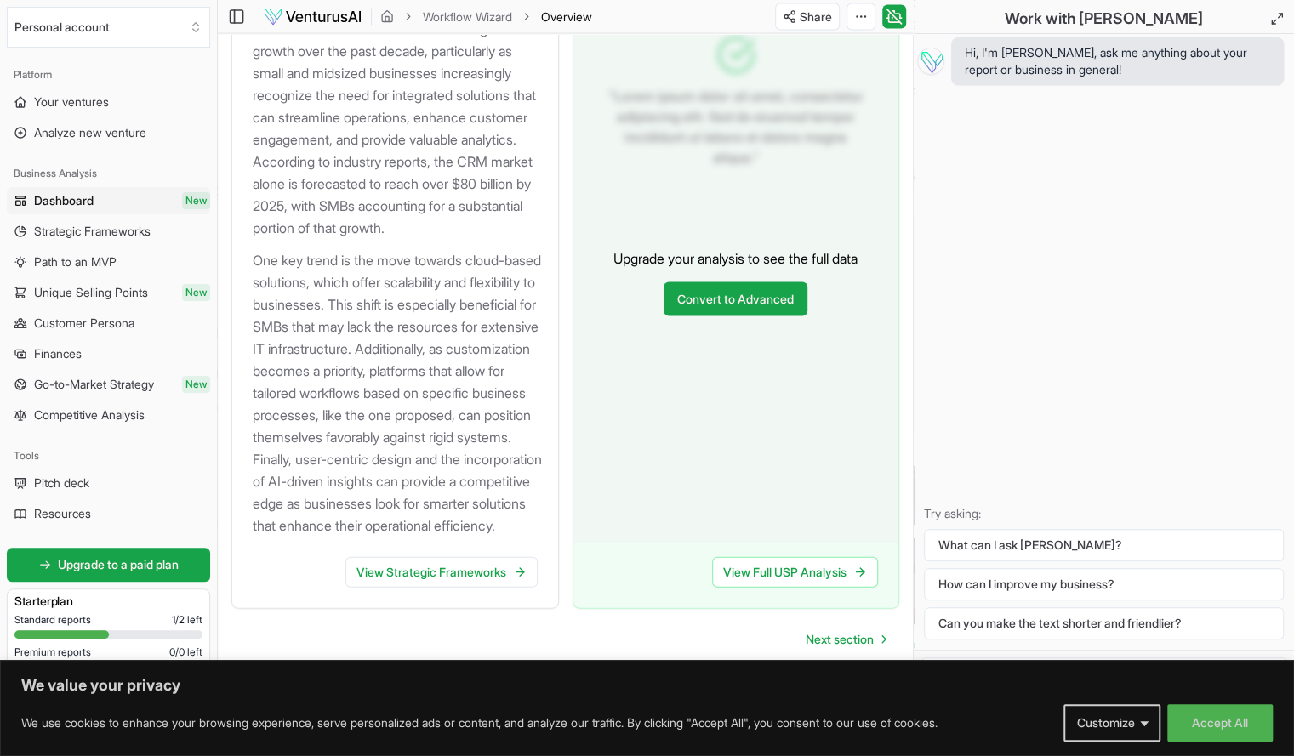
scroll to position [2102, 0]
click at [90, 361] on link "Finances" at bounding box center [108, 353] width 203 height 27
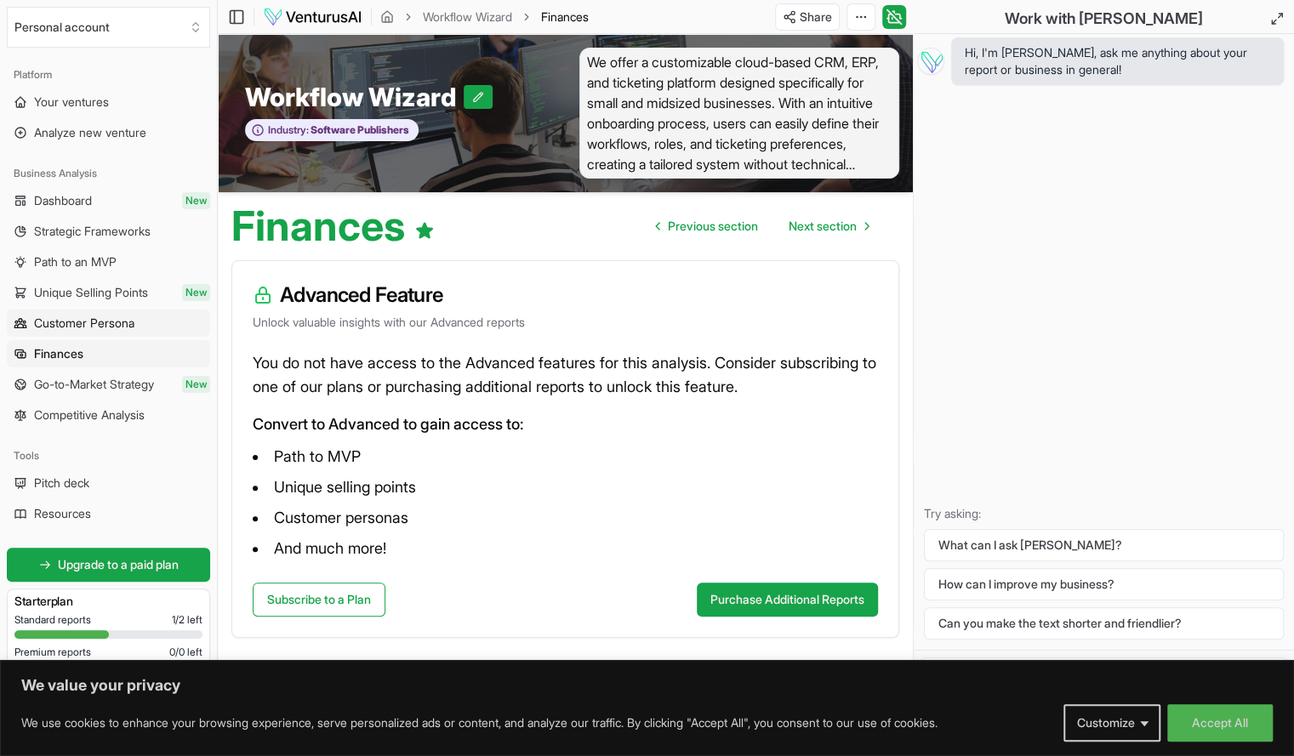
click at [100, 332] on link "Customer Persona" at bounding box center [108, 323] width 203 height 27
click at [80, 111] on link "Your ventures" at bounding box center [108, 101] width 203 height 27
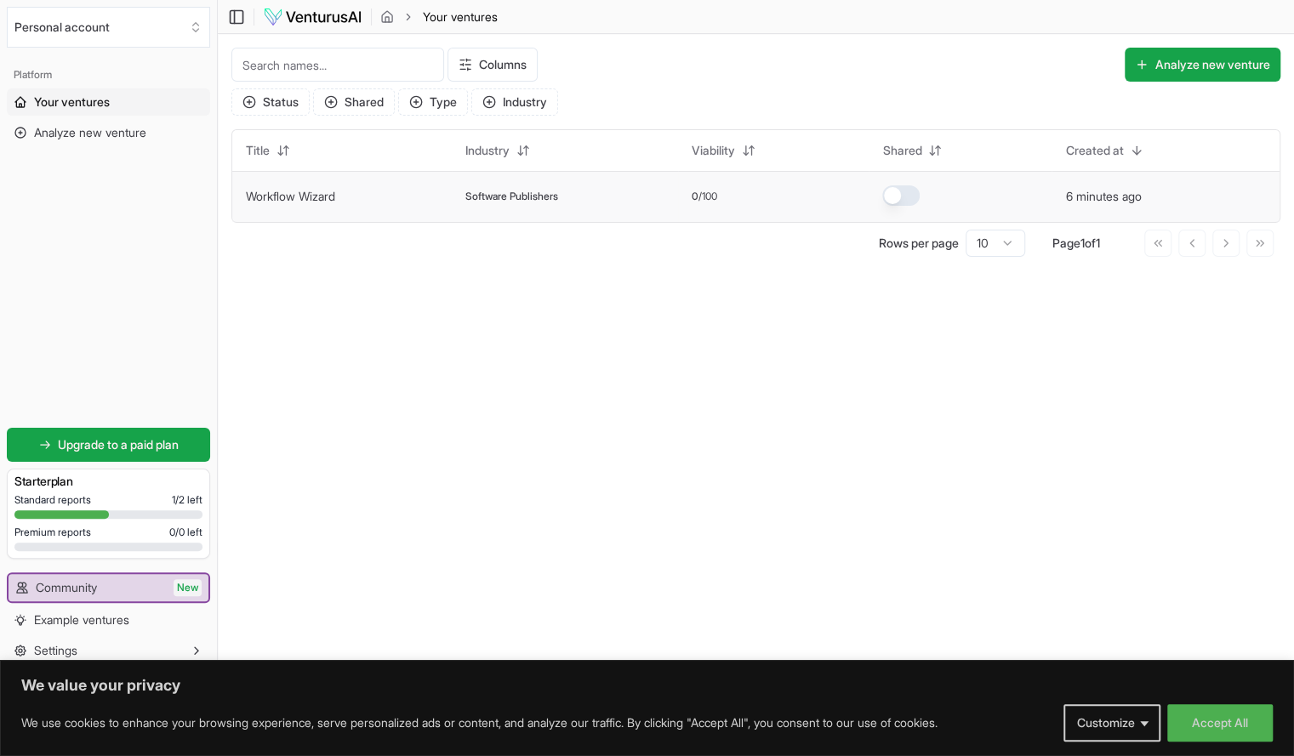
click at [338, 220] on td "Workflow Wizard" at bounding box center [342, 196] width 220 height 51
click at [328, 210] on td "Workflow Wizard" at bounding box center [342, 196] width 220 height 51
click at [318, 197] on link "Workflow Wizard" at bounding box center [290, 196] width 89 height 14
